Goal: Obtain resource: Obtain resource

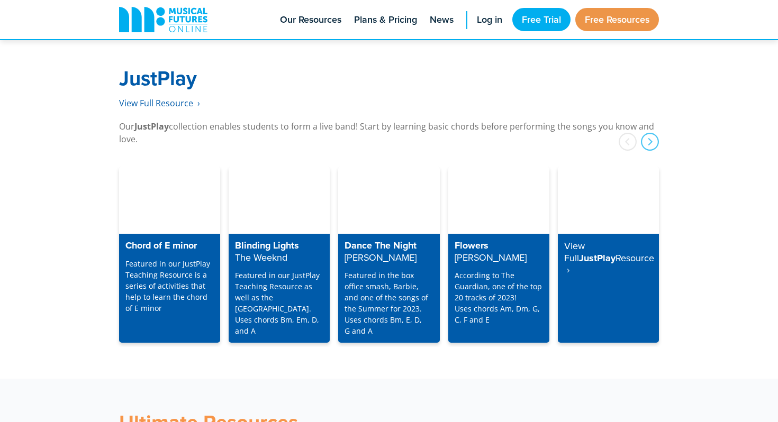
scroll to position [2705, 0]
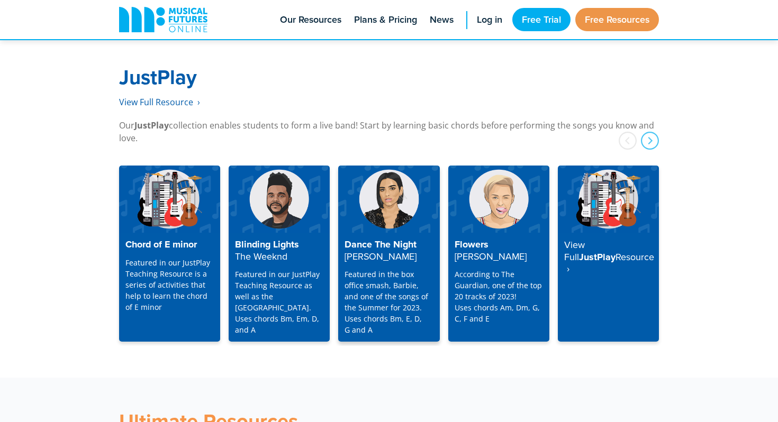
click at [388, 195] on img at bounding box center [388, 199] width 101 height 67
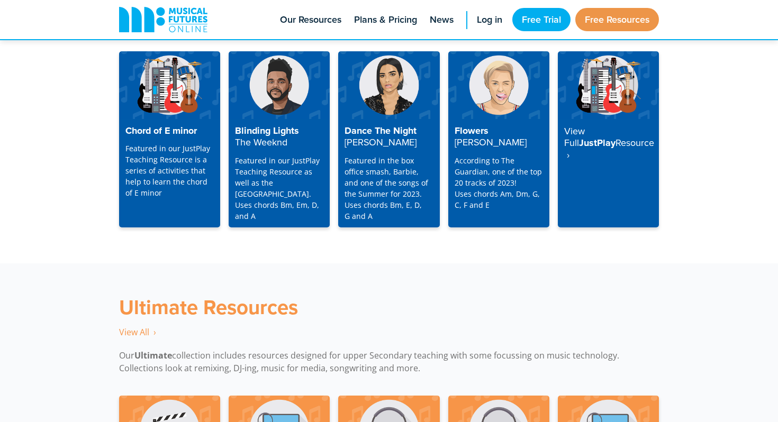
scroll to position [2818, 0]
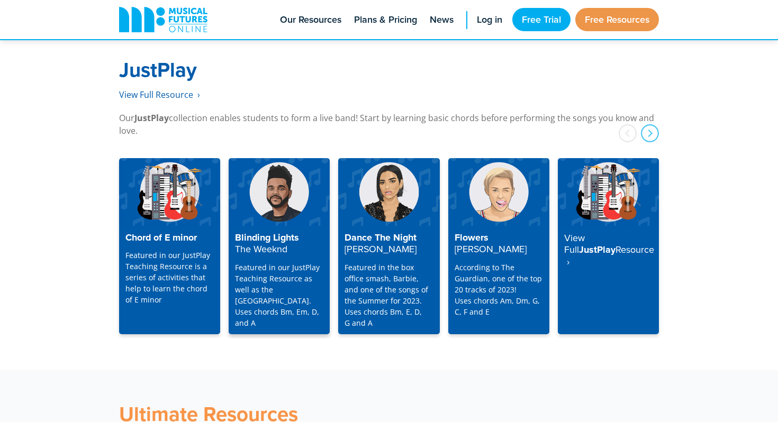
scroll to position [2701, 0]
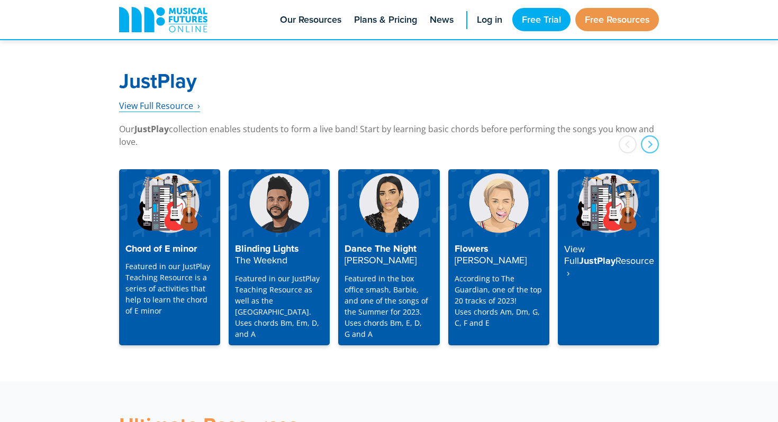
click at [170, 100] on span "View Full Resource‎‏‏‎ ‎ ›" at bounding box center [159, 106] width 81 height 12
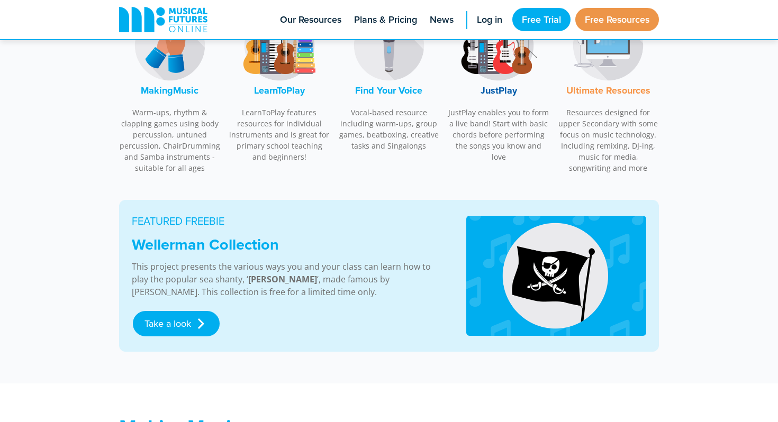
scroll to position [411, 0]
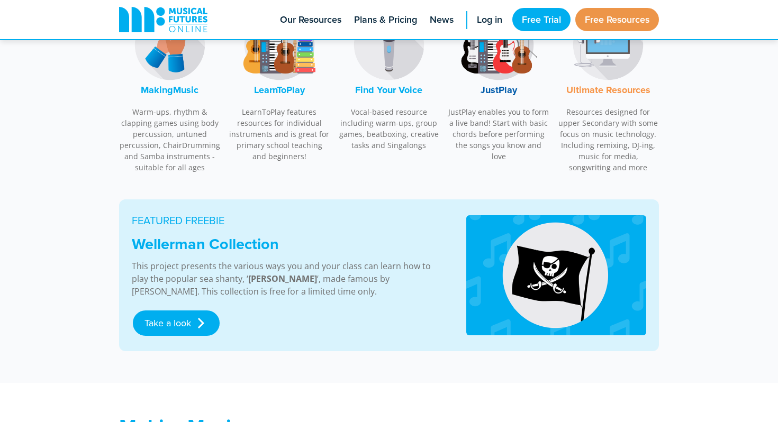
click at [499, 66] on img at bounding box center [498, 44] width 79 height 79
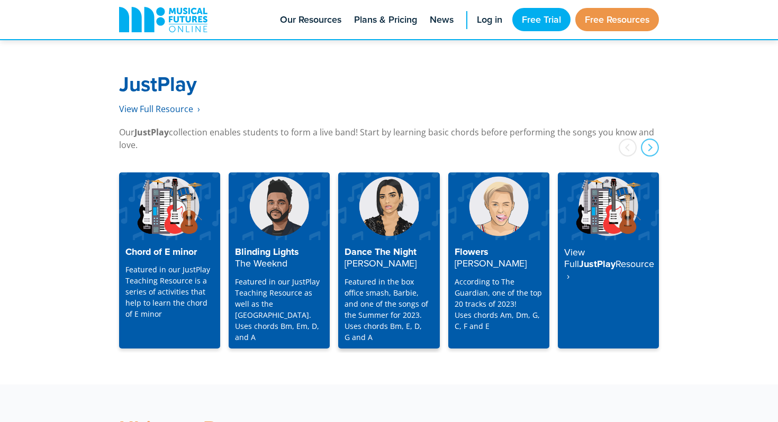
scroll to position [2694, 0]
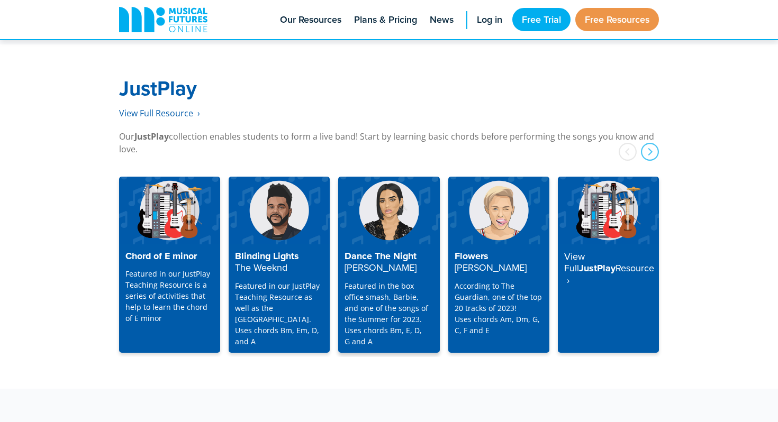
click at [389, 214] on img at bounding box center [388, 210] width 101 height 67
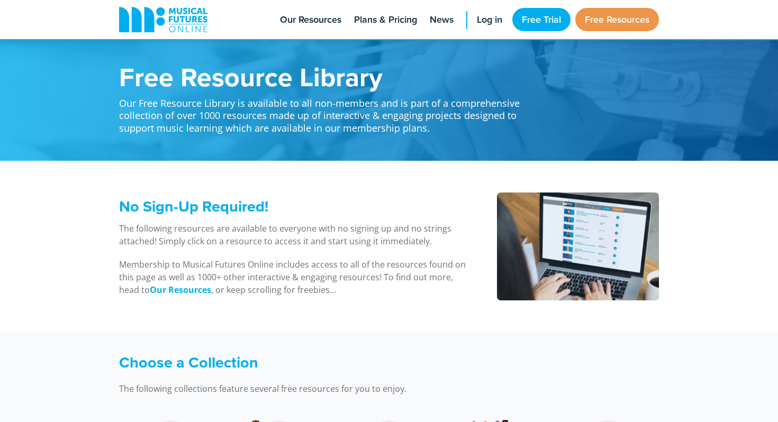
scroll to position [2694, 0]
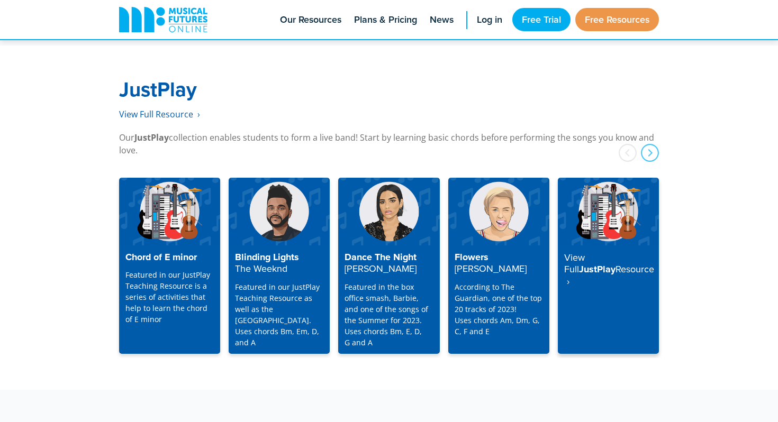
click at [594, 197] on img at bounding box center [608, 211] width 101 height 67
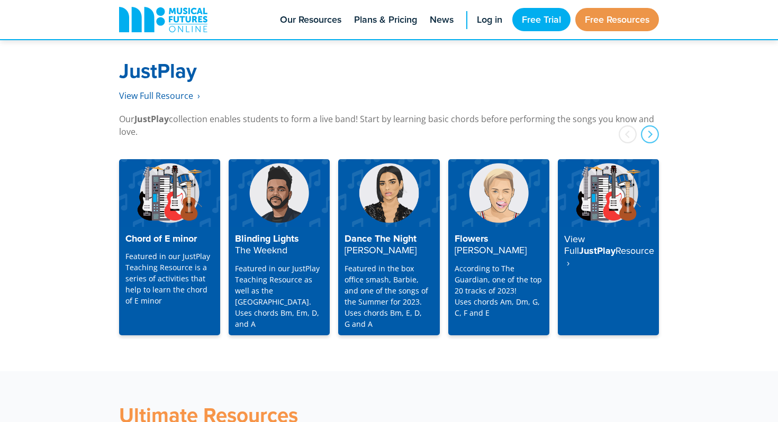
scroll to position [2725, 0]
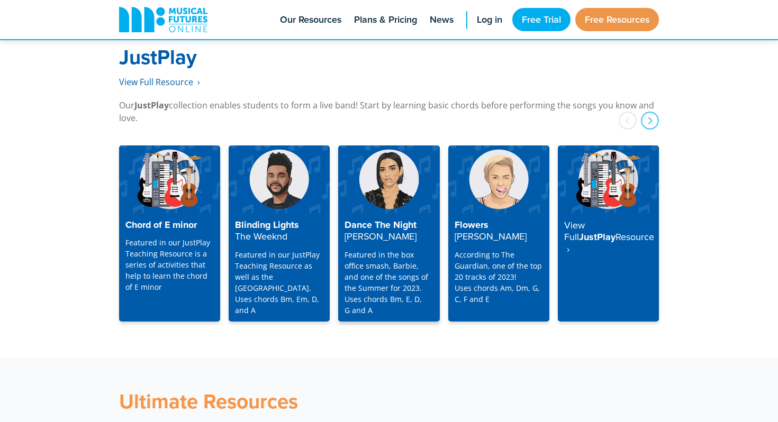
click at [394, 254] on p "Featured in the box office smash, Barbie, and one of the songs of the Summer fo…" at bounding box center [388, 282] width 88 height 67
